Goal: Entertainment & Leisure: Browse casually

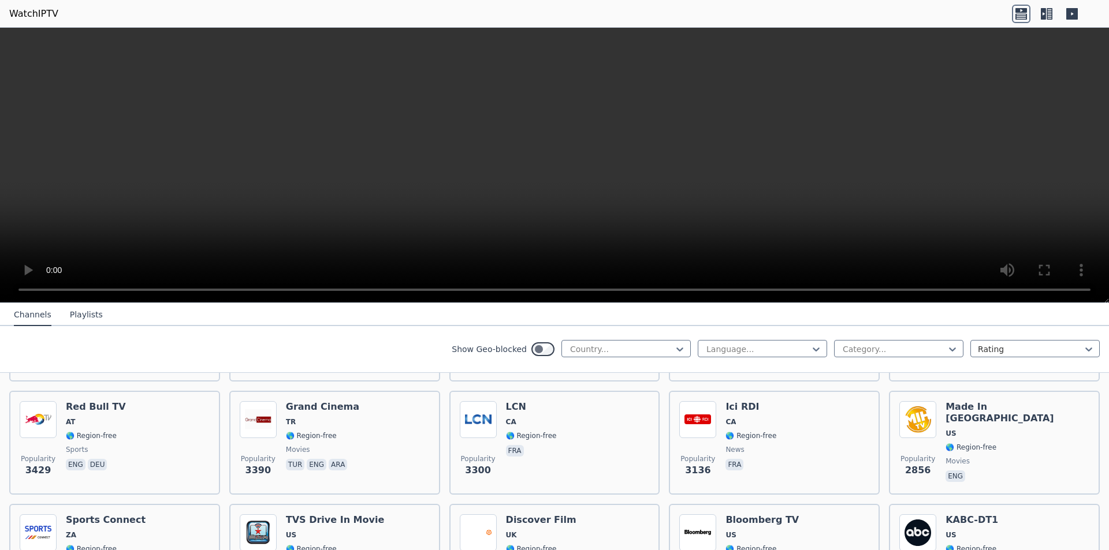
scroll to position [404, 0]
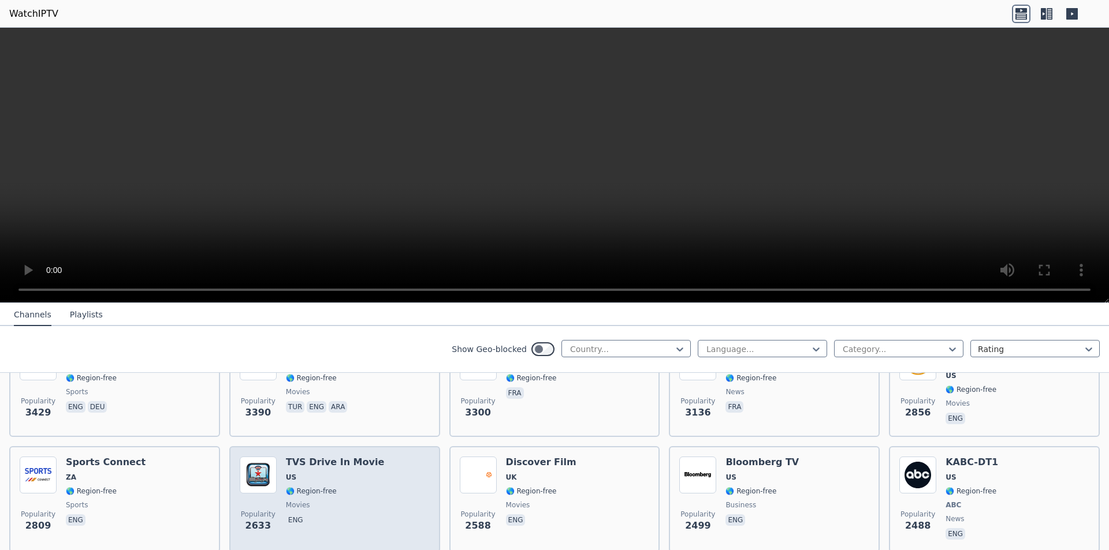
click at [331, 457] on h6 "TVS Drive In Movie" at bounding box center [335, 463] width 99 height 12
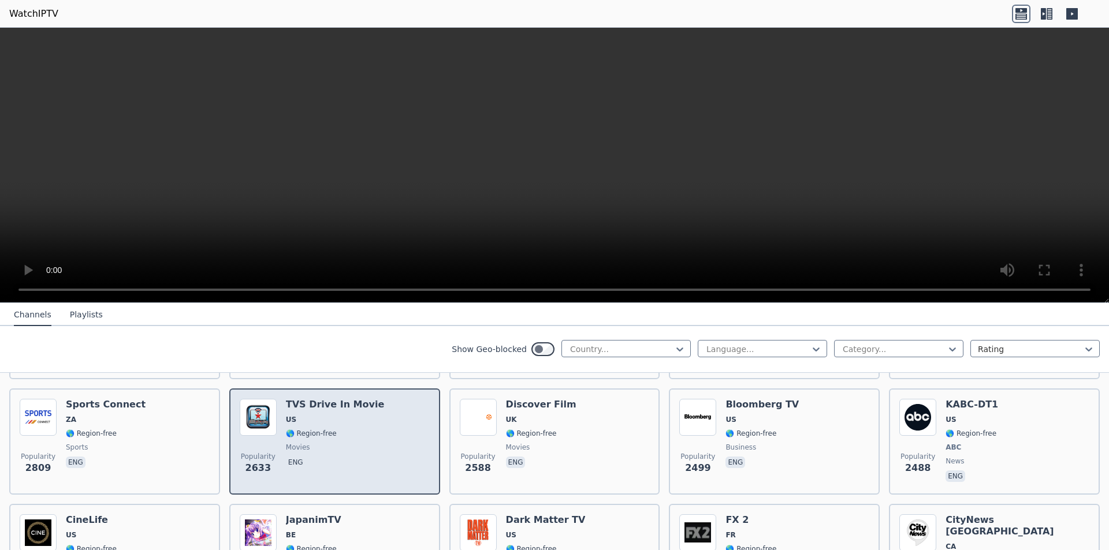
click at [311, 399] on h6 "TVS Drive In Movie" at bounding box center [335, 405] width 99 height 12
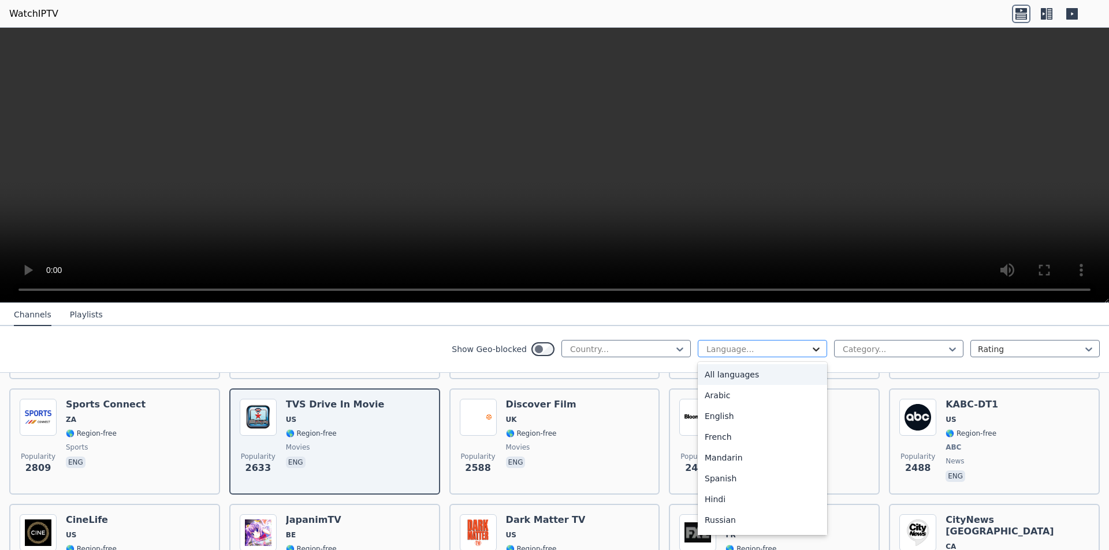
click at [812, 349] on icon at bounding box center [815, 350] width 7 height 4
click at [727, 397] on div "Arabic" at bounding box center [761, 395] width 129 height 21
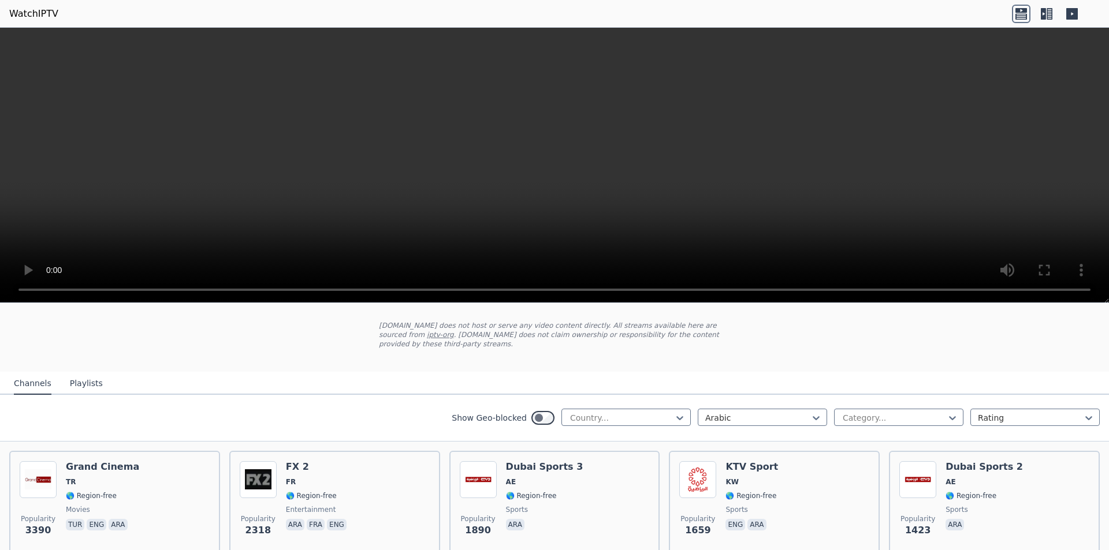
scroll to position [173, 0]
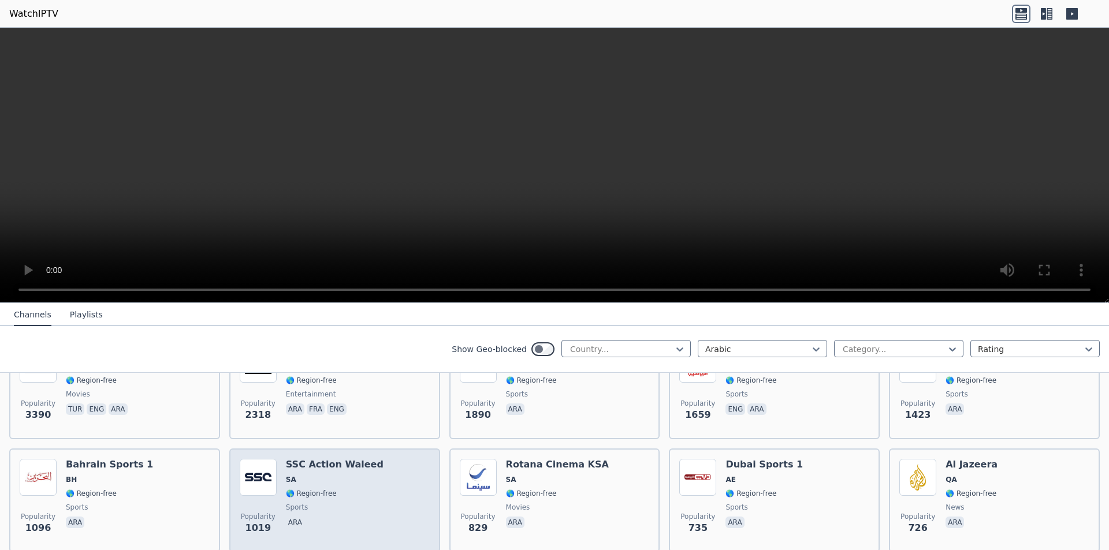
click at [303, 477] on div "SSC Action Waleed SA 🌎 Region-free sports ara" at bounding box center [335, 500] width 98 height 83
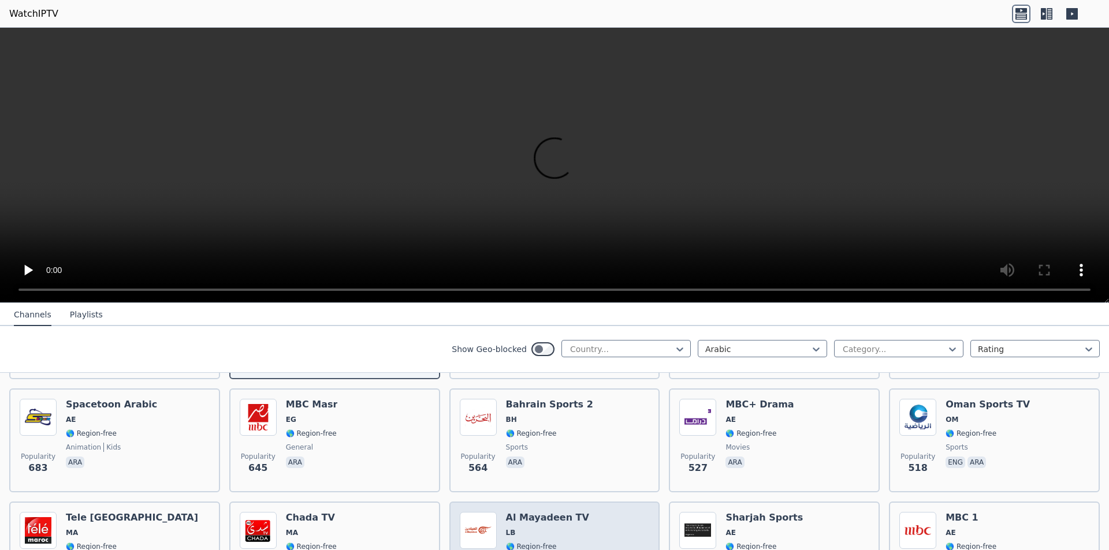
scroll to position [404, 0]
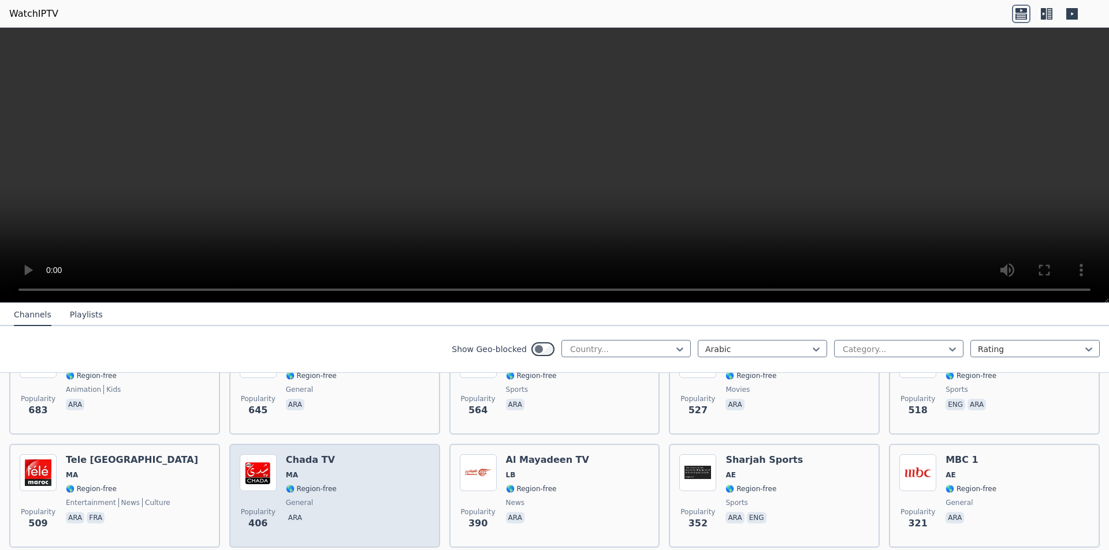
click at [296, 454] on h6 "Chada TV" at bounding box center [311, 460] width 51 height 12
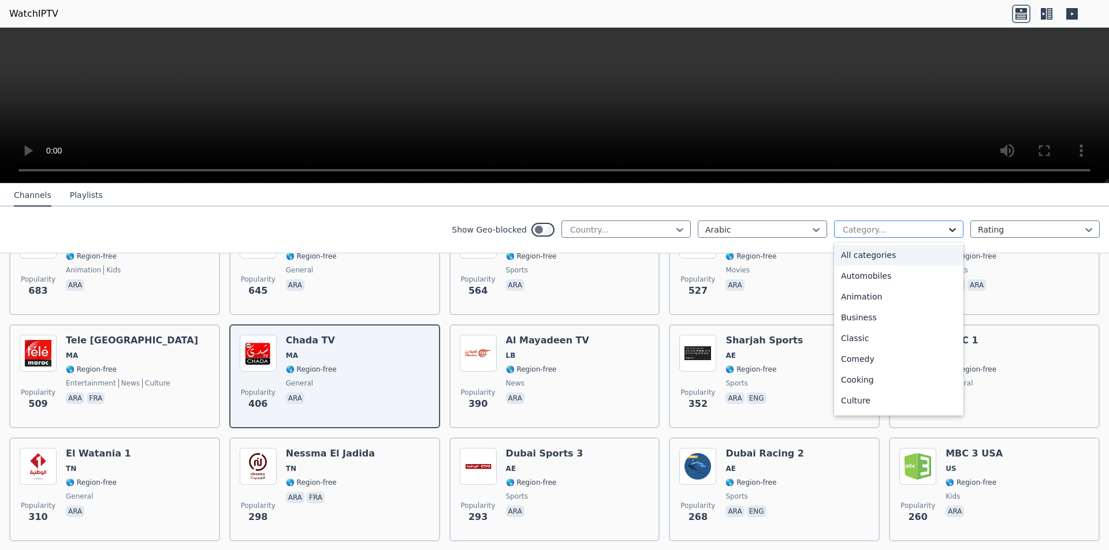
click at [946, 229] on icon at bounding box center [952, 230] width 12 height 12
click at [865, 404] on div "Sports" at bounding box center [898, 407] width 129 height 21
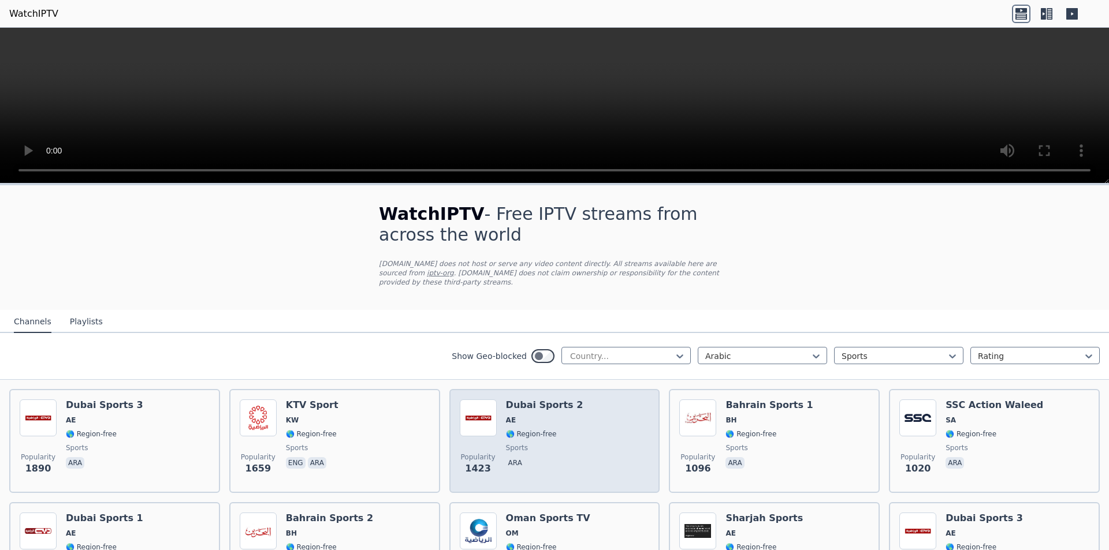
click at [538, 404] on div "Dubai Sports 2 AE 🌎 Region-free sports ara" at bounding box center [544, 441] width 77 height 83
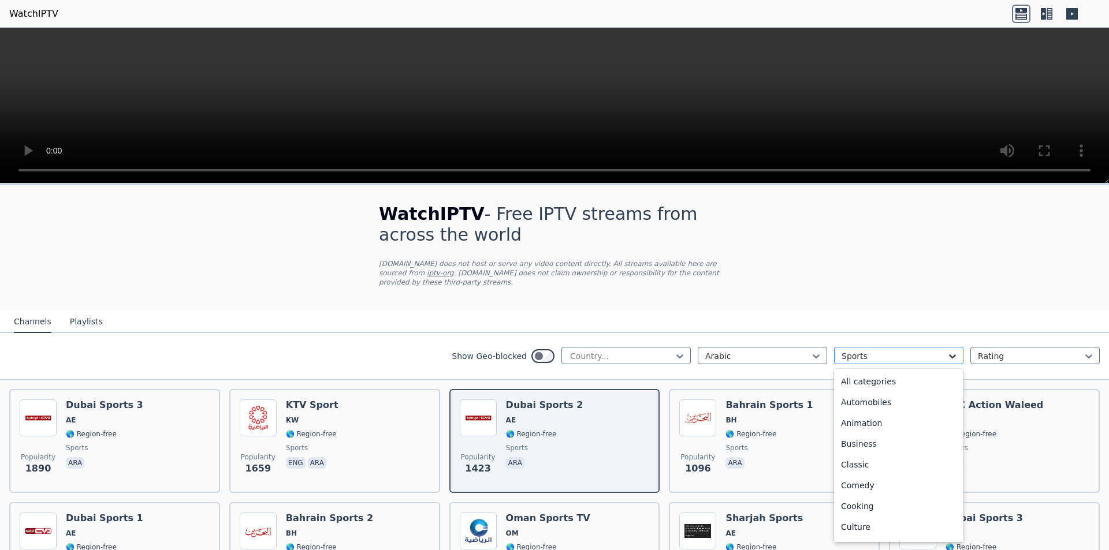
click at [949, 354] on icon at bounding box center [952, 356] width 7 height 4
click at [873, 375] on div "News" at bounding box center [898, 379] width 129 height 21
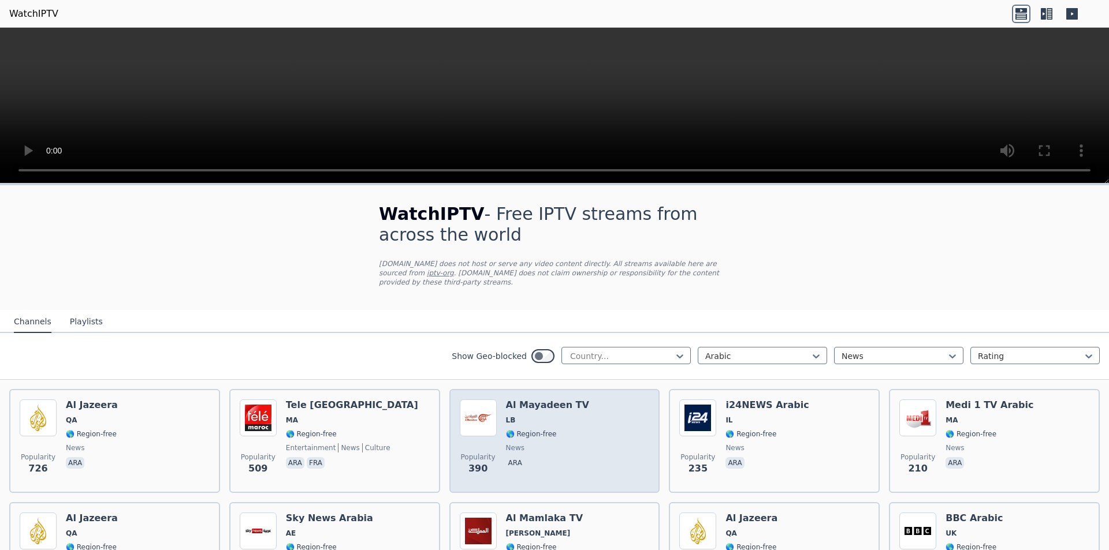
scroll to position [58, 0]
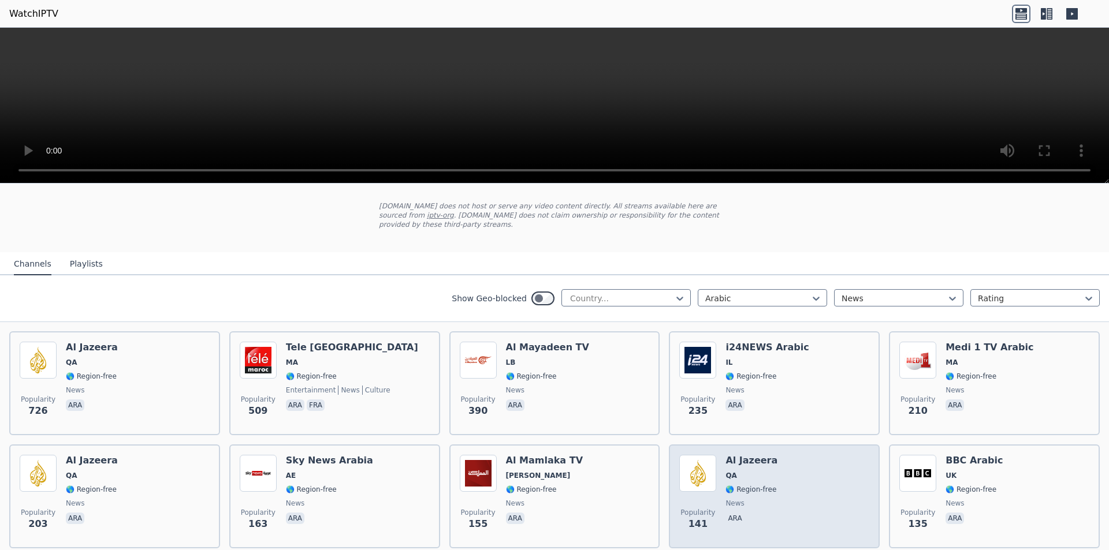
click at [749, 455] on h6 "Al Jazeera" at bounding box center [751, 461] width 52 height 12
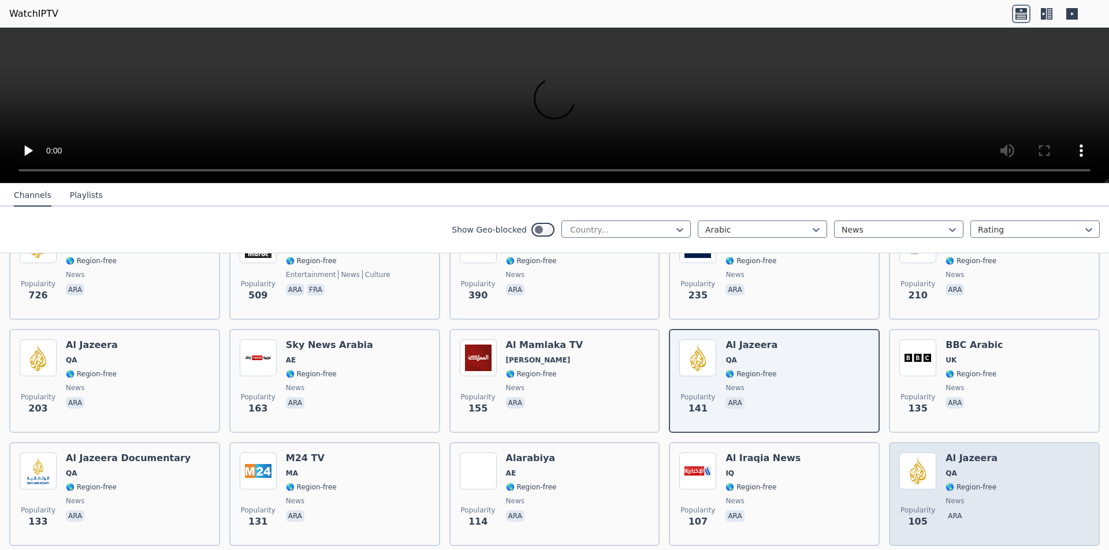
click at [935, 454] on div "Popularity 105 Al Jazeera QA 🌎 Region-free news ara" at bounding box center [994, 494] width 190 height 83
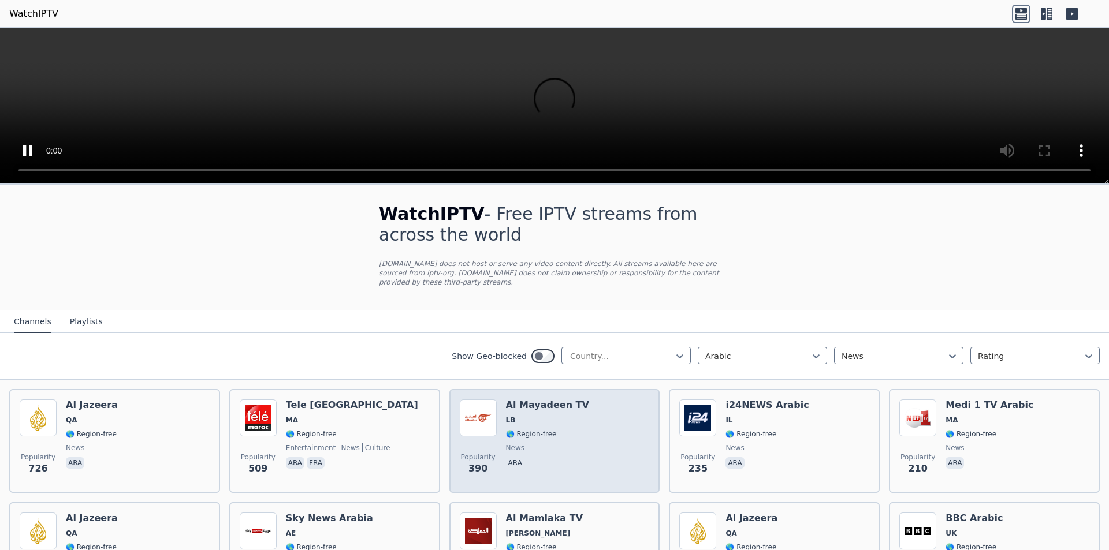
scroll to position [115, 0]
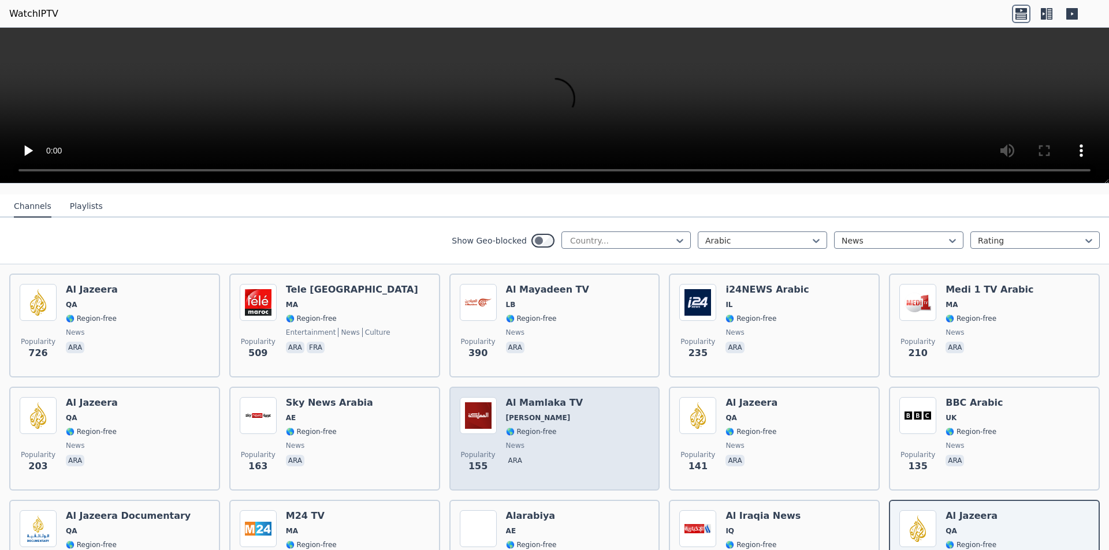
click at [526, 397] on h6 "Al Mamlaka TV" at bounding box center [544, 403] width 77 height 12
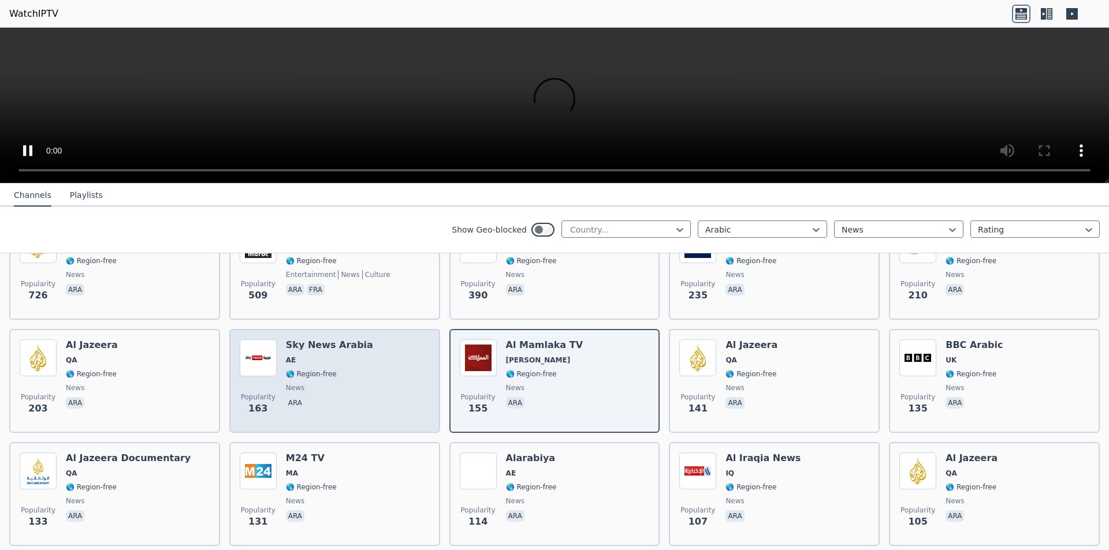
scroll to position [0, 0]
